Goal: Navigation & Orientation: Find specific page/section

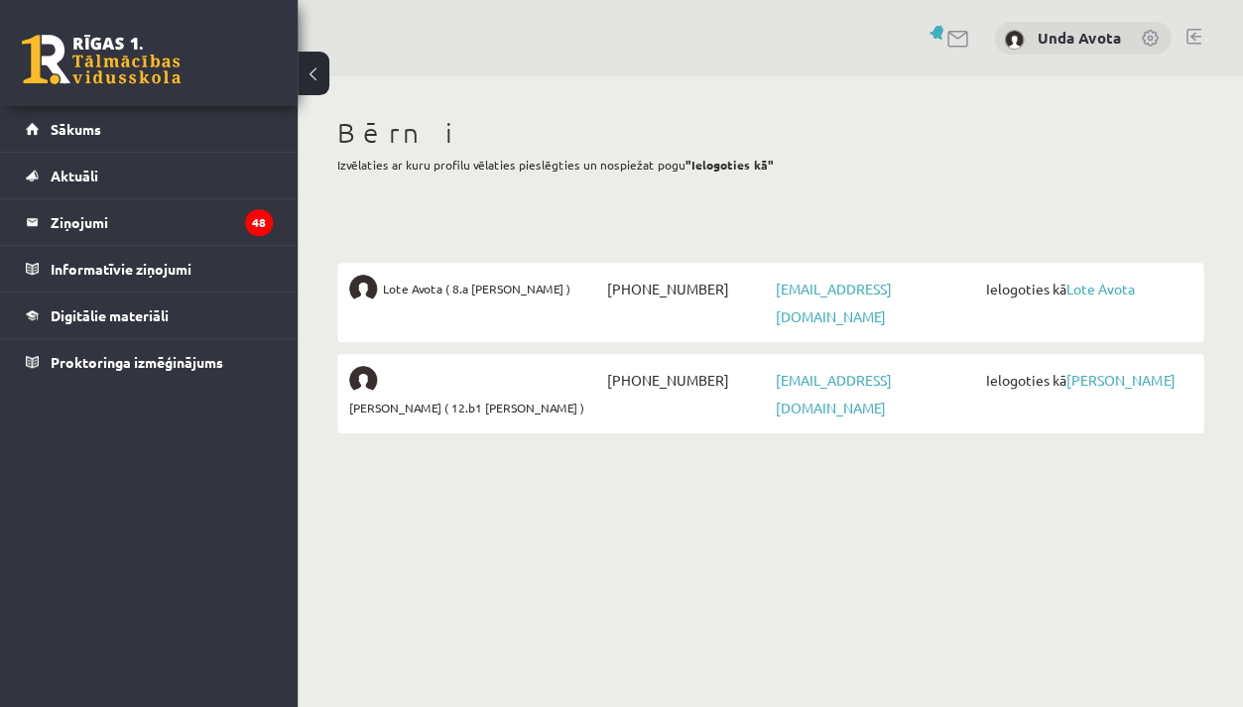
click at [456, 284] on span "Lote Avota ( 8.a [PERSON_NAME] )" at bounding box center [476, 289] width 187 height 28
click at [405, 287] on span "Lote Avota ( 8.a [PERSON_NAME] )" at bounding box center [476, 289] width 187 height 28
click at [178, 117] on link "Sākums" at bounding box center [149, 129] width 247 height 46
click at [179, 126] on link "Sākums" at bounding box center [149, 129] width 247 height 46
click at [119, 135] on link "Sākums" at bounding box center [149, 129] width 247 height 46
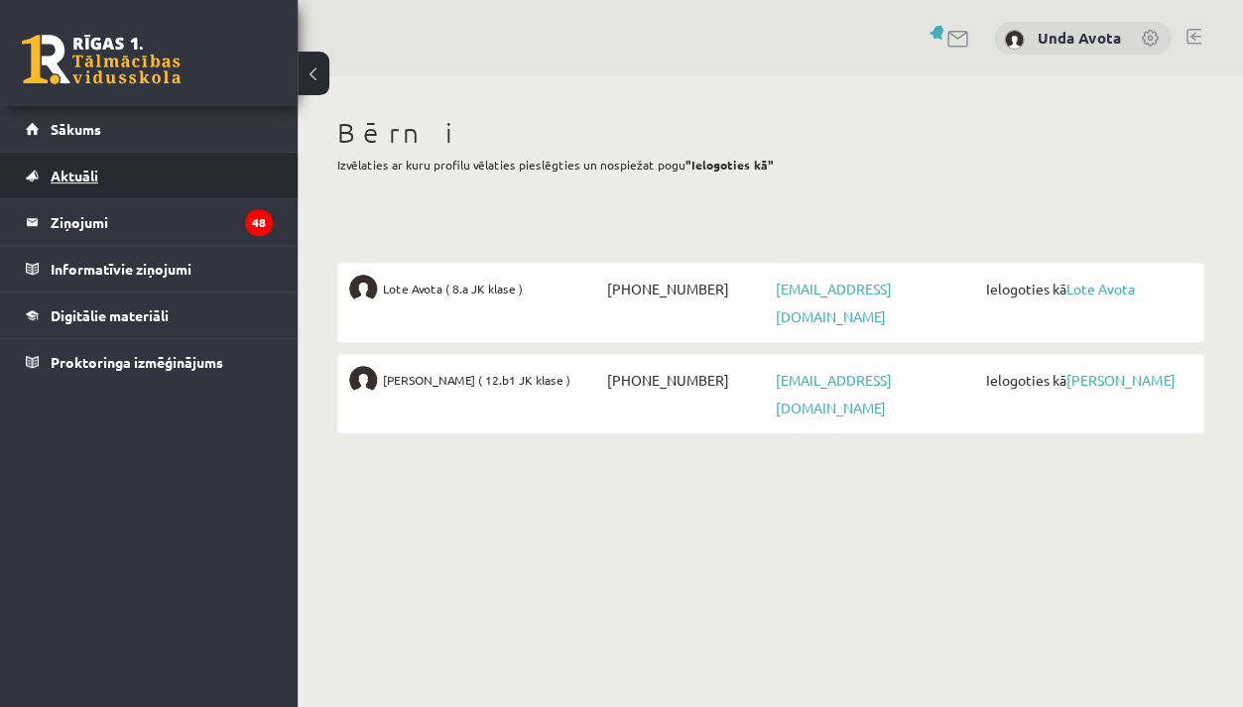
click at [125, 159] on link "Aktuāli" at bounding box center [149, 176] width 247 height 46
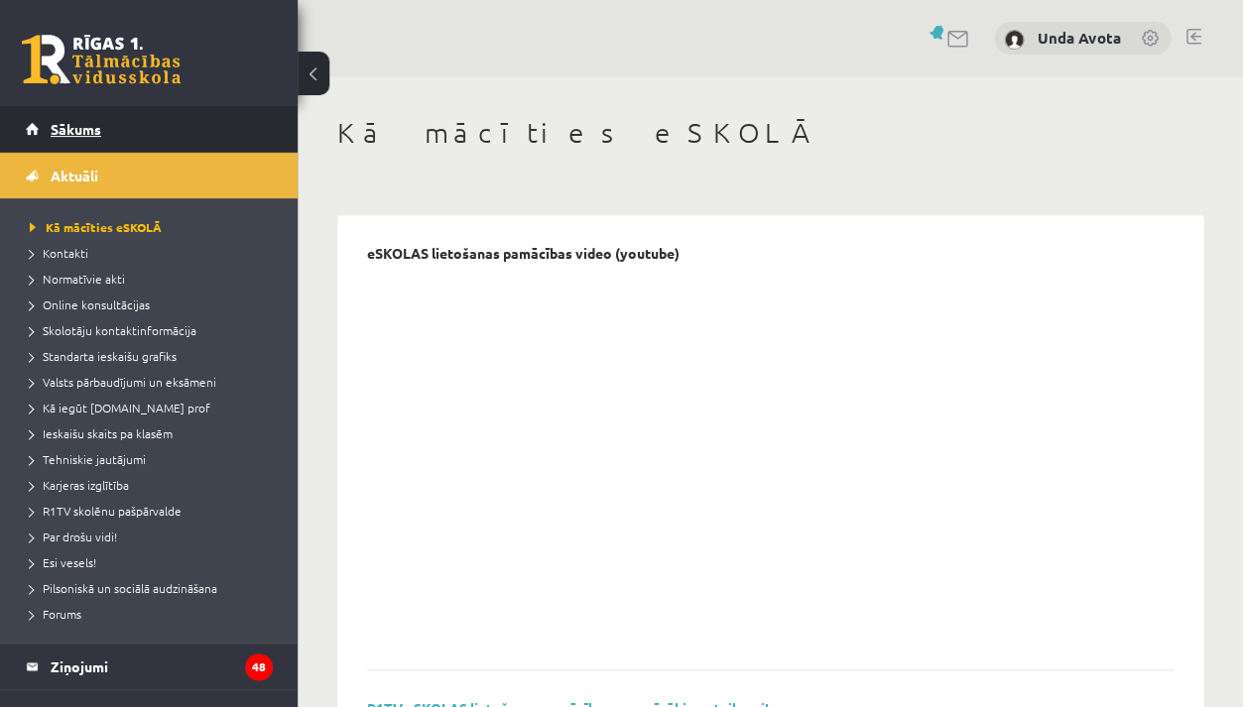
click at [112, 132] on link "Sākums" at bounding box center [149, 129] width 247 height 46
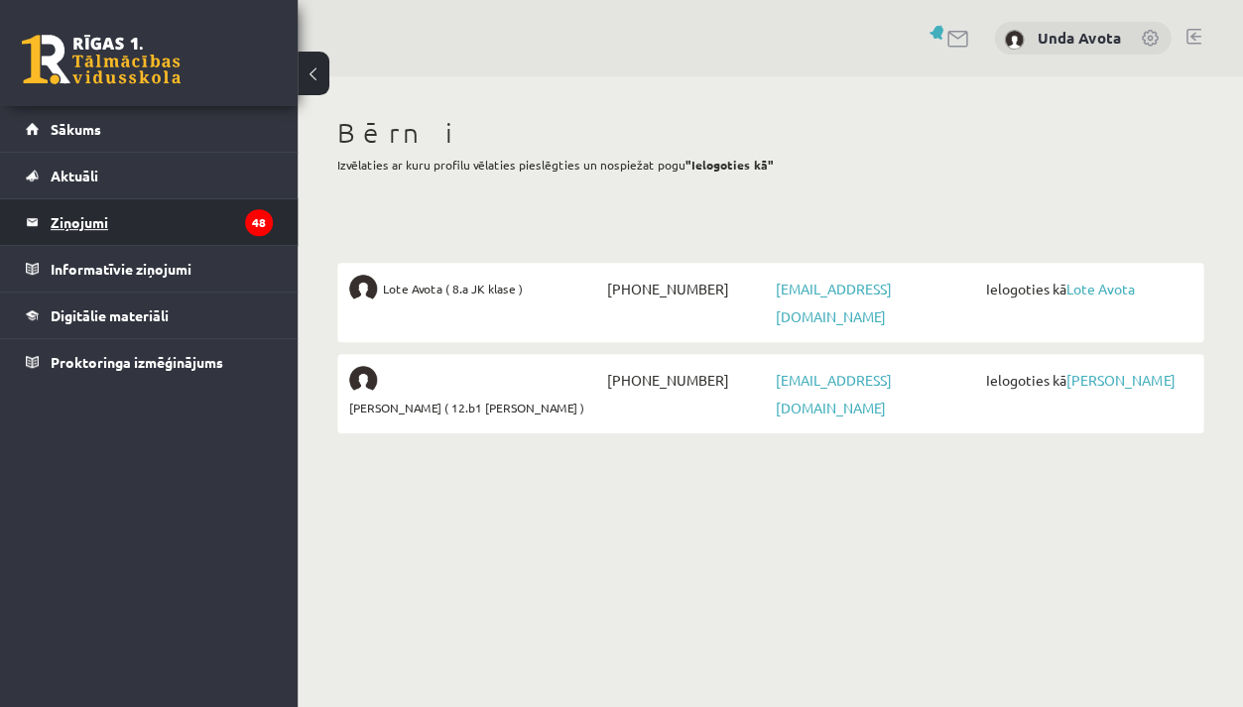
click at [107, 238] on legend "Ziņojumi 48" at bounding box center [162, 222] width 222 height 46
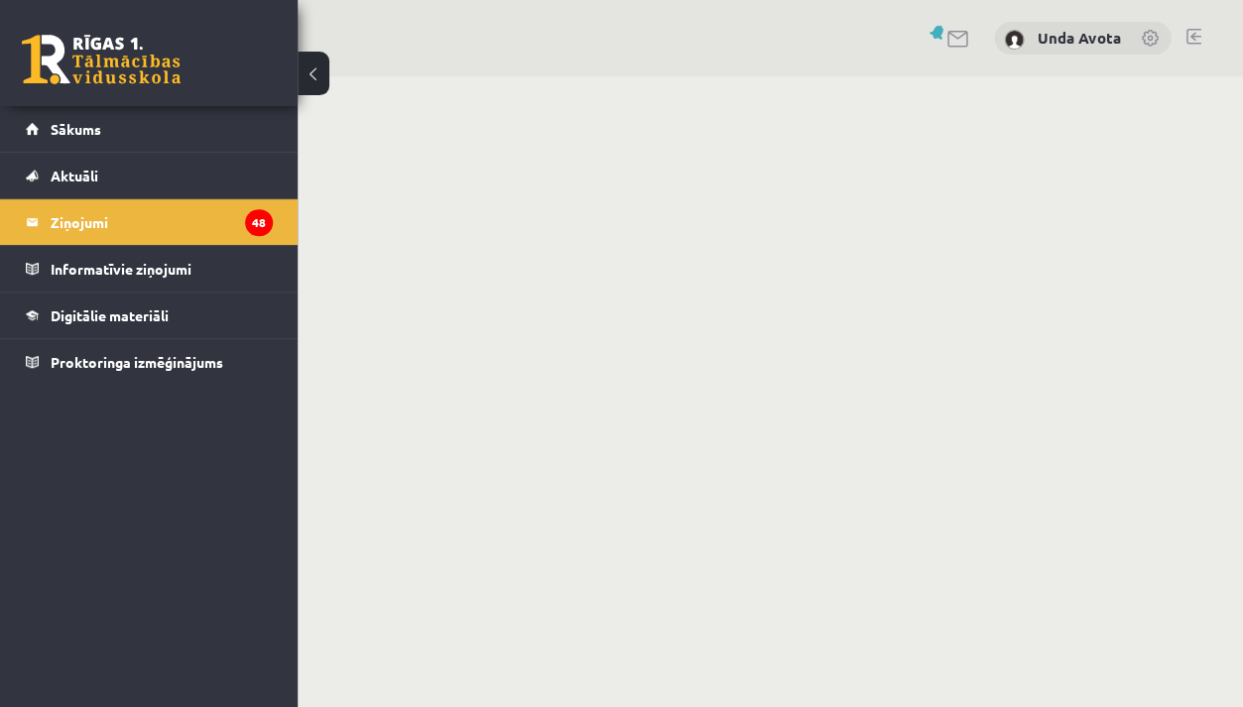
click at [1186, 33] on link at bounding box center [1192, 37] width 15 height 16
